Goal: Task Accomplishment & Management: Use online tool/utility

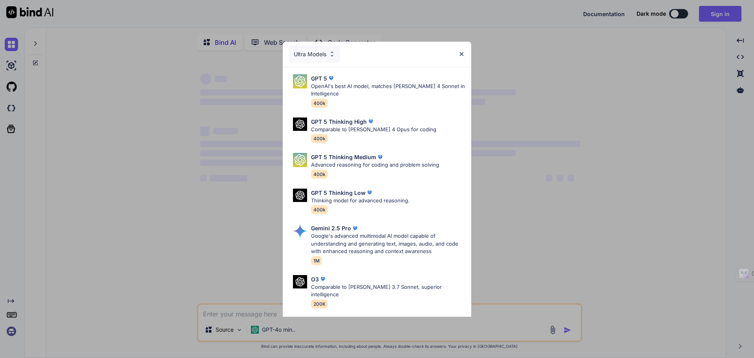
click at [463, 49] on div "Ultra Models" at bounding box center [377, 54] width 188 height 25
click at [460, 58] on div "Ultra Models" at bounding box center [377, 54] width 188 height 25
type textarea "x"
click at [460, 55] on img at bounding box center [461, 54] width 7 height 7
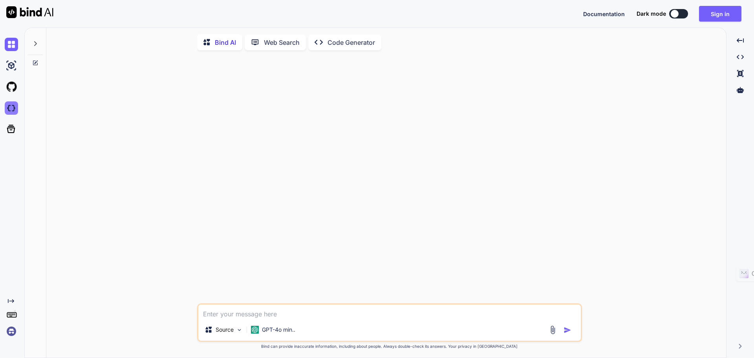
click at [13, 106] on img at bounding box center [11, 107] width 13 height 13
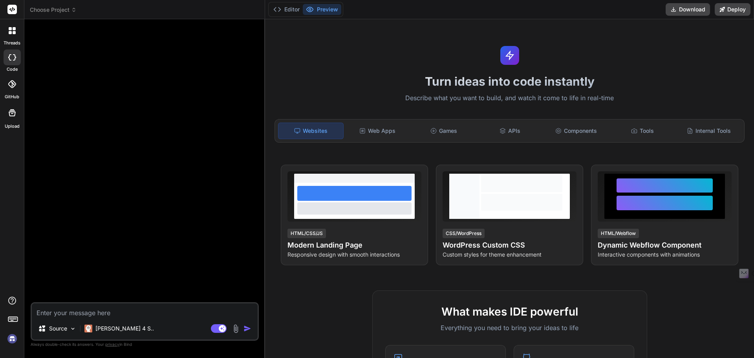
type textarea "x"
click at [9, 81] on icon at bounding box center [12, 84] width 8 height 8
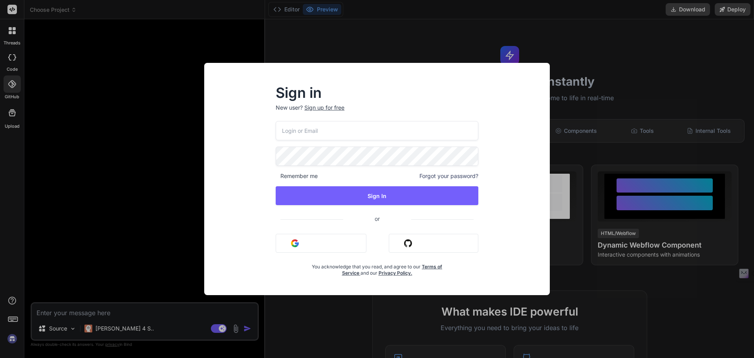
type input "[EMAIL_ADDRESS][DOMAIN_NAME]"
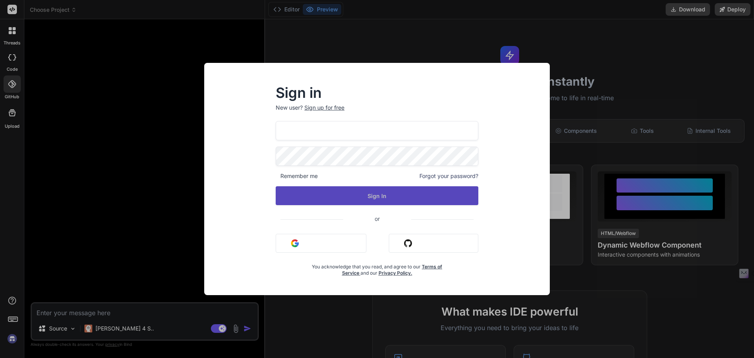
click at [366, 194] on button "Sign In" at bounding box center [377, 195] width 203 height 19
click at [337, 189] on button "Sign In" at bounding box center [377, 195] width 203 height 19
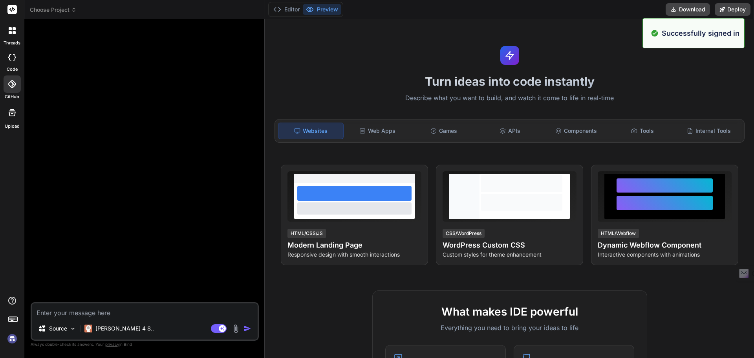
click at [14, 339] on img at bounding box center [11, 338] width 13 height 13
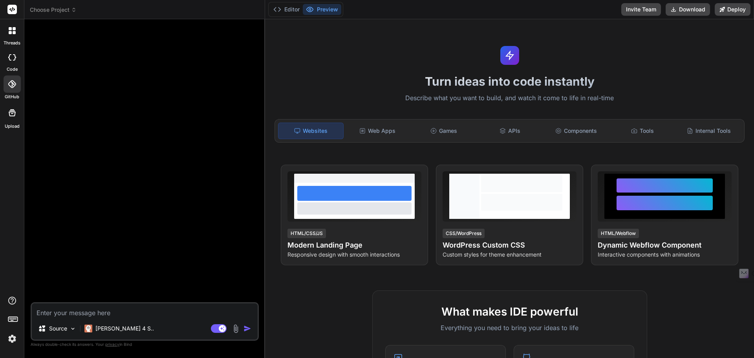
click at [13, 117] on icon at bounding box center [11, 112] width 9 height 9
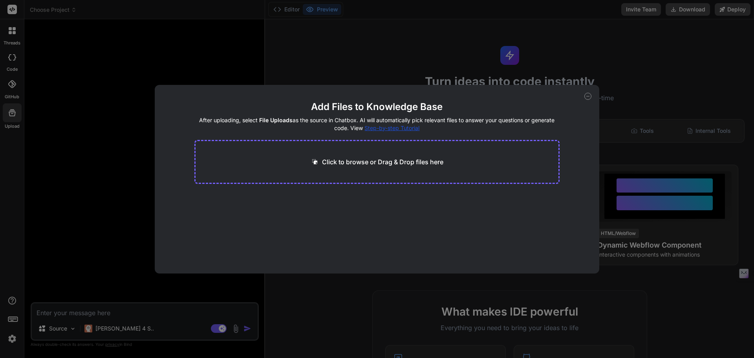
click at [587, 95] on icon at bounding box center [587, 96] width 7 height 7
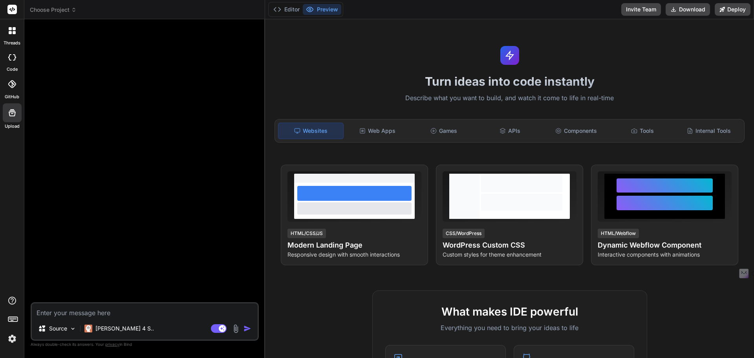
click at [13, 90] on div at bounding box center [12, 83] width 17 height 17
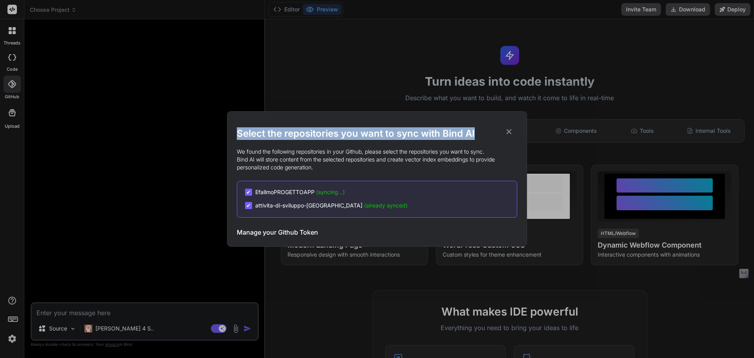
click at [511, 127] on div "Select the repositories you want to sync with Bind AI We found the following re…" at bounding box center [377, 179] width 280 height 135
click at [515, 133] on h2 "Select the repositories you want to sync with Bind AI" at bounding box center [377, 133] width 280 height 13
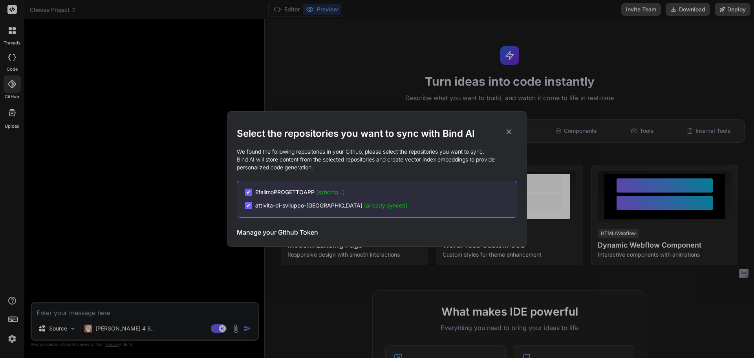
click at [204, 74] on div "Select the repositories you want to sync with Bind AI We found the following re…" at bounding box center [377, 179] width 754 height 358
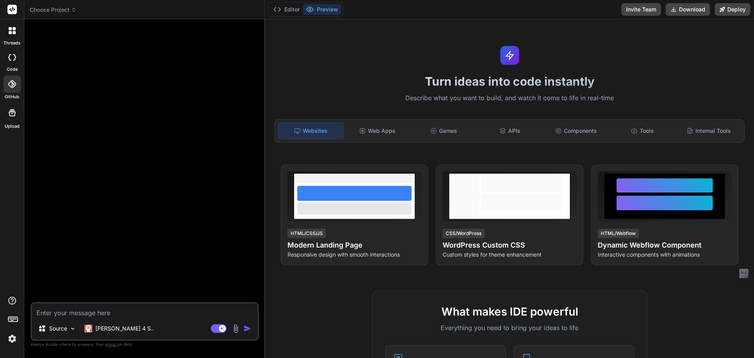
click at [9, 339] on img at bounding box center [11, 338] width 13 height 13
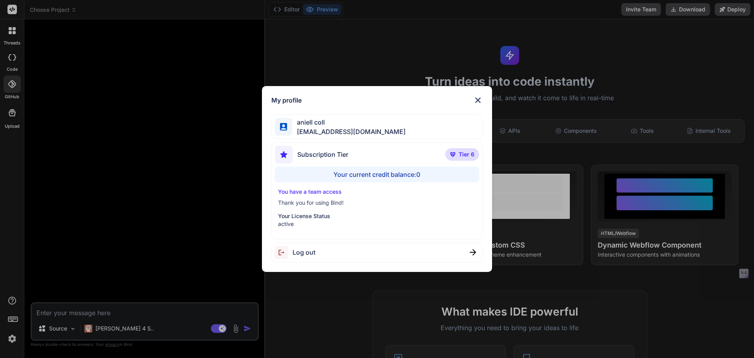
click at [483, 102] on img at bounding box center [477, 99] width 9 height 9
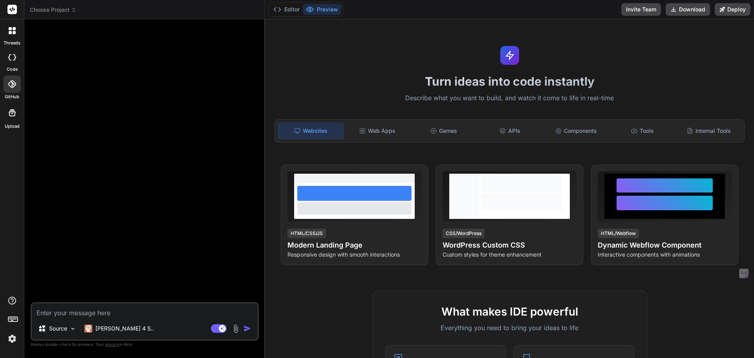
click at [4, 333] on div at bounding box center [12, 320] width 24 height 49
click at [7, 336] on img at bounding box center [11, 338] width 13 height 13
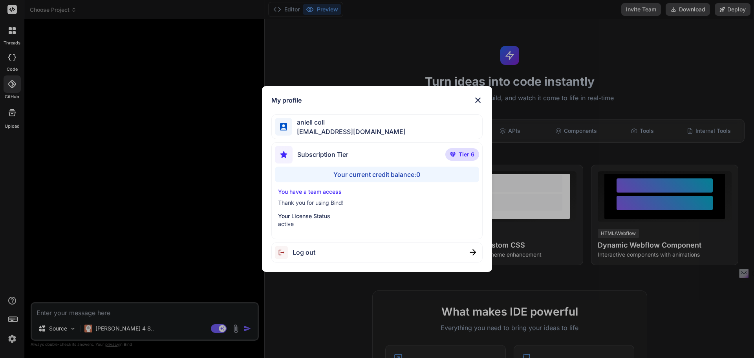
click at [384, 244] on div "Log out" at bounding box center [377, 252] width 212 height 20
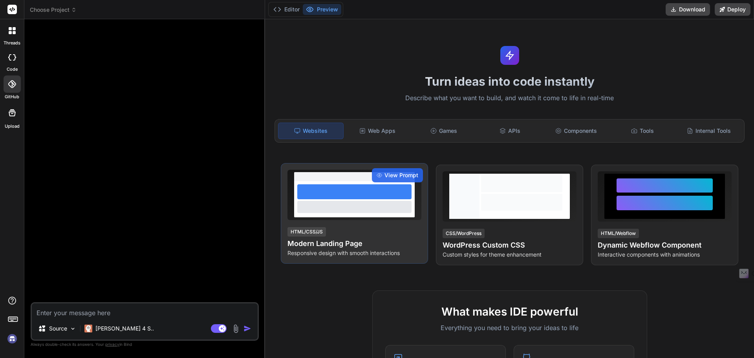
scroll to position [7, 0]
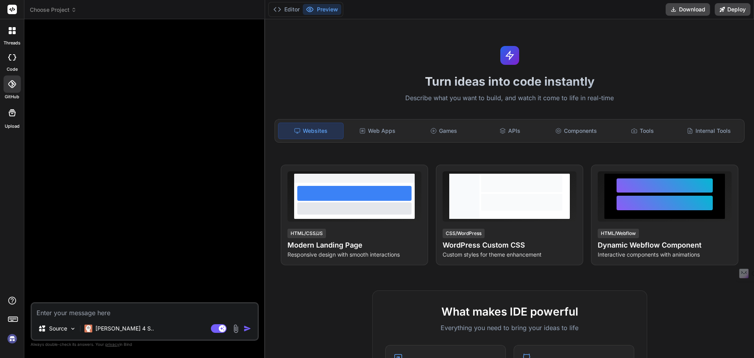
click at [11, 336] on img at bounding box center [11, 338] width 13 height 13
click at [15, 337] on img at bounding box center [11, 338] width 13 height 13
type textarea "x"
click at [13, 338] on img at bounding box center [11, 338] width 13 height 13
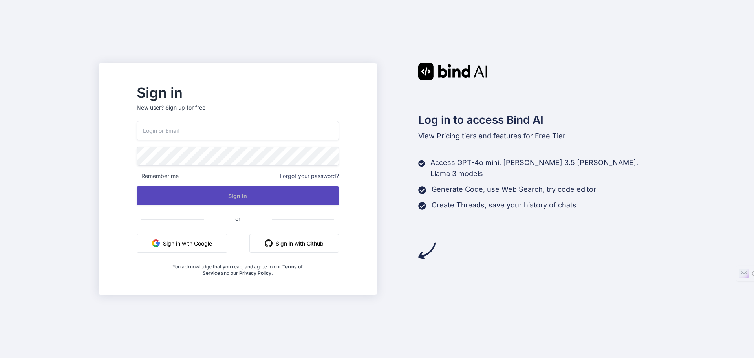
type input "collaroaniello@outlook.it"
click at [257, 197] on button "Sign In" at bounding box center [238, 195] width 202 height 19
click at [273, 193] on button "Sign In" at bounding box center [238, 195] width 202 height 19
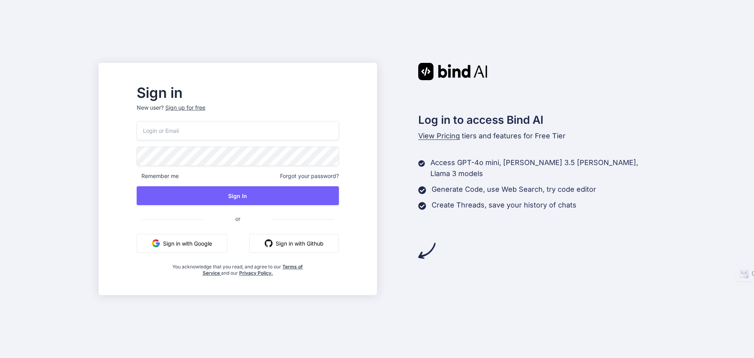
type input "collaroaniello@outlook.it"
click at [246, 132] on input "collaroaniello@outlook.it" at bounding box center [238, 130] width 202 height 19
drag, startPoint x: 251, startPoint y: 130, endPoint x: 131, endPoint y: 130, distance: 120.6
click at [131, 130] on div "Sign in New user? Sign up for free collaroaniello@outlook.it Remember me Forgot…" at bounding box center [377, 179] width 754 height 358
click at [223, 243] on button "Sign in with Google" at bounding box center [182, 243] width 91 height 19
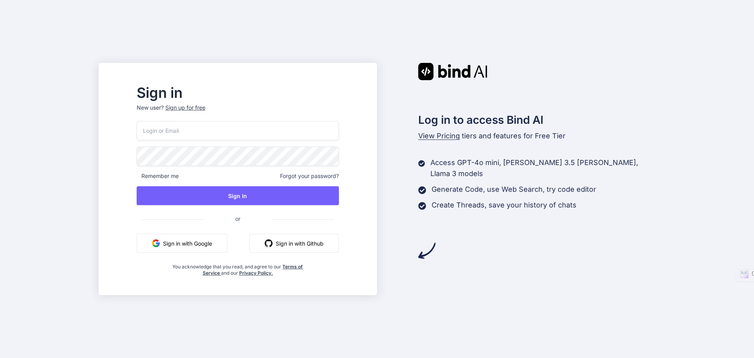
type input "[EMAIL_ADDRESS][DOMAIN_NAME]"
click at [227, 245] on button "Sign in with Google" at bounding box center [182, 243] width 91 height 19
